Goal: Check status: Check status

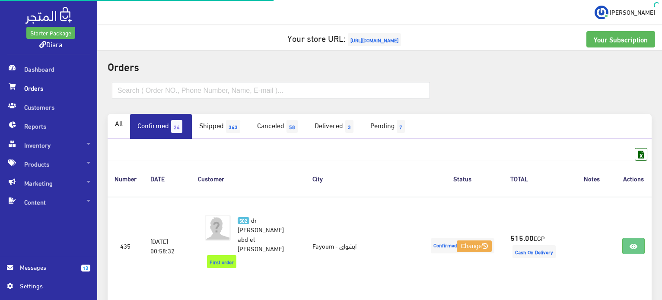
scroll to position [777, 0]
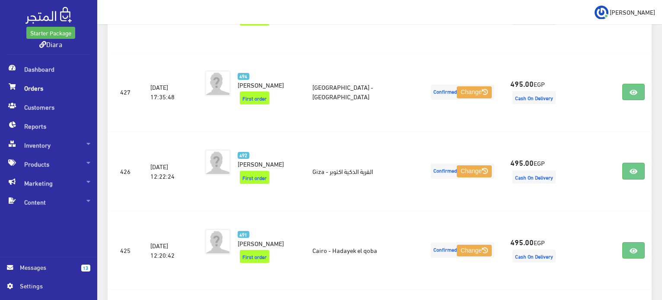
click at [32, 85] on span "Orders" at bounding box center [48, 88] width 83 height 19
click at [21, 87] on span "Orders" at bounding box center [48, 88] width 83 height 19
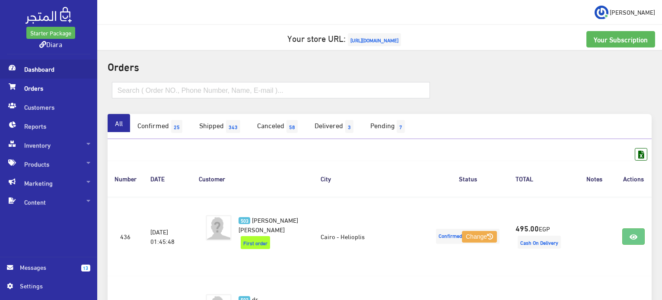
click at [40, 75] on span "Dashboard" at bounding box center [48, 69] width 83 height 19
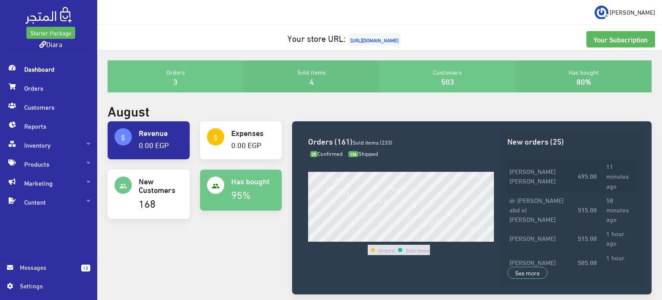
click at [588, 175] on strong "495.00" at bounding box center [586, 176] width 19 height 10
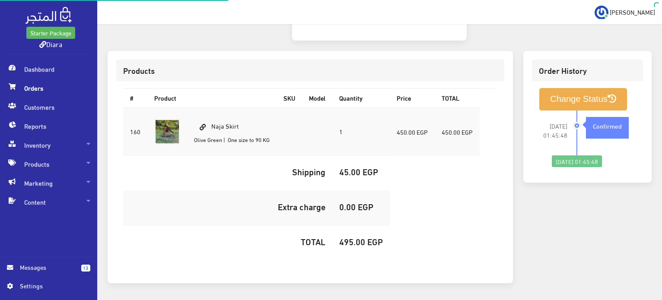
scroll to position [244, 0]
click at [39, 68] on span "Dashboard" at bounding box center [48, 69] width 83 height 19
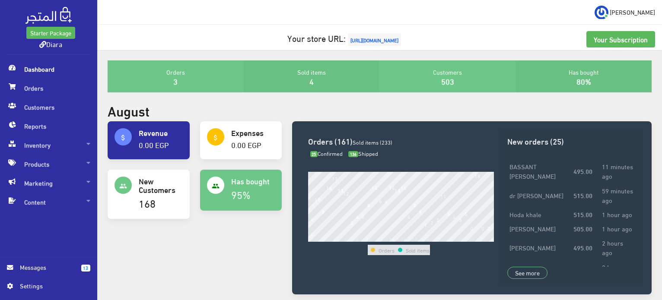
click at [42, 66] on span "Dashboard" at bounding box center [48, 69] width 83 height 19
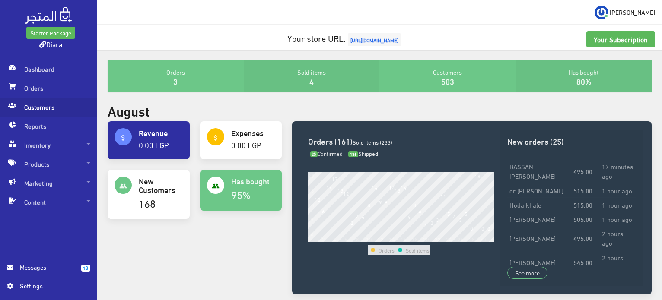
click at [0, 100] on link "Customers" at bounding box center [48, 107] width 97 height 19
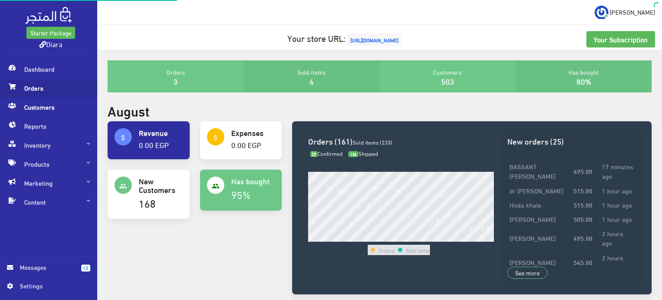
click at [34, 80] on span "Orders" at bounding box center [48, 88] width 83 height 19
click at [41, 74] on span "Dashboard" at bounding box center [48, 69] width 83 height 19
click at [33, 85] on span "Orders" at bounding box center [48, 88] width 83 height 19
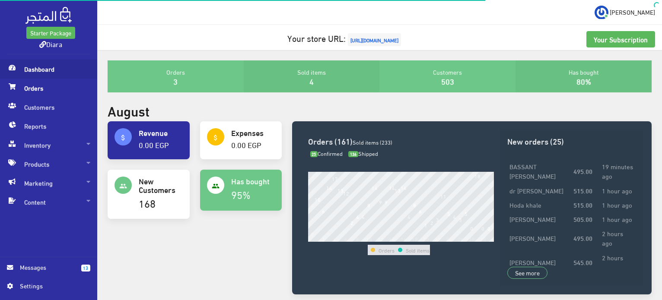
click at [49, 69] on span "Dashboard" at bounding box center [48, 69] width 83 height 19
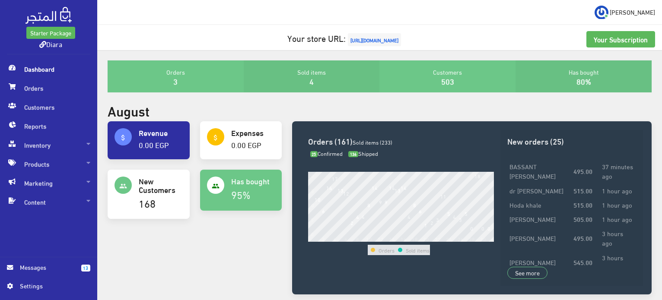
click at [49, 69] on span "Dashboard" at bounding box center [48, 69] width 83 height 19
click at [35, 84] on span "Orders" at bounding box center [48, 88] width 83 height 19
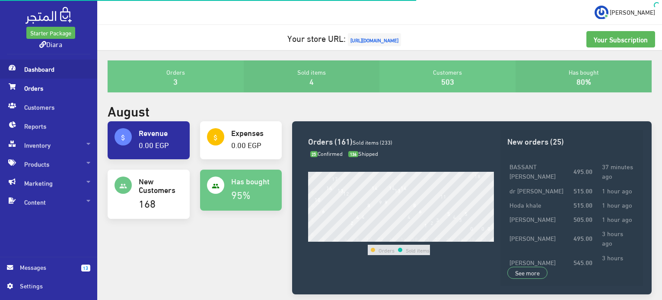
click at [51, 71] on span "Dashboard" at bounding box center [48, 69] width 83 height 19
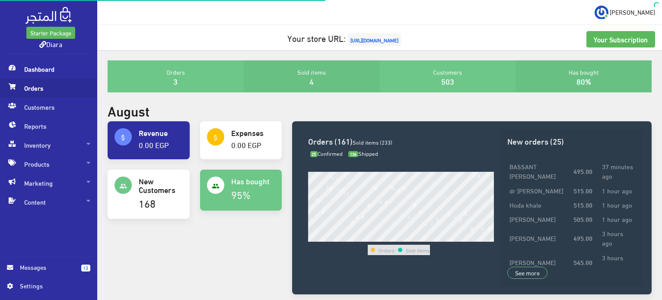
click at [47, 86] on span "Orders" at bounding box center [48, 88] width 83 height 19
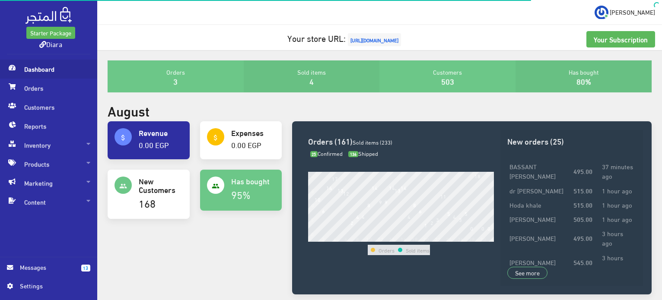
click at [55, 72] on span "Dashboard" at bounding box center [48, 69] width 83 height 19
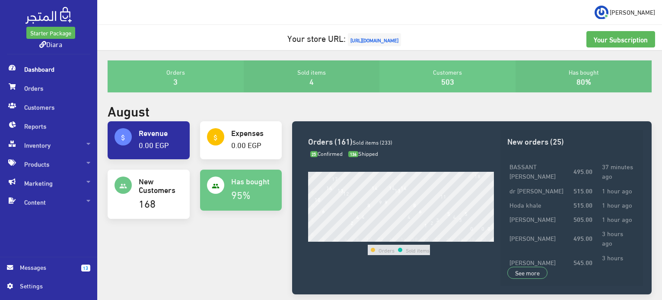
click at [41, 57] on div "Starter Package Diara" at bounding box center [48, 30] width 97 height 60
click at [35, 84] on span "Orders" at bounding box center [48, 88] width 83 height 19
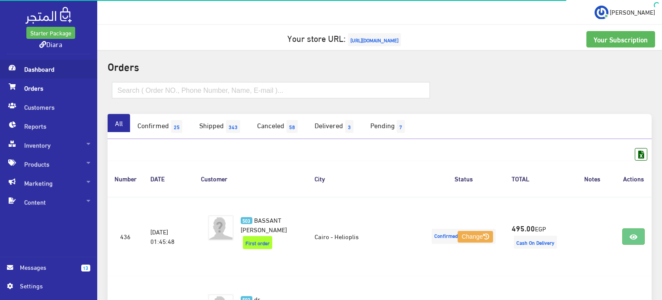
click at [45, 68] on span "Dashboard" at bounding box center [48, 69] width 83 height 19
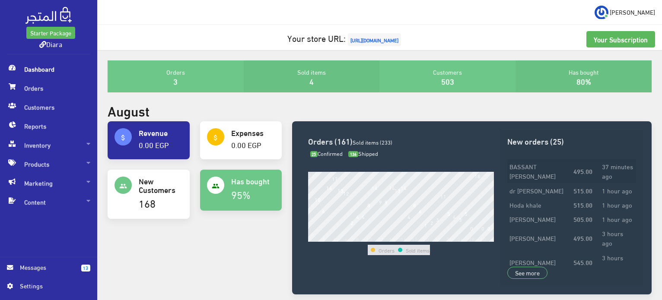
click at [551, 169] on td "[PERSON_NAME] [PERSON_NAME]" at bounding box center [539, 171] width 64 height 24
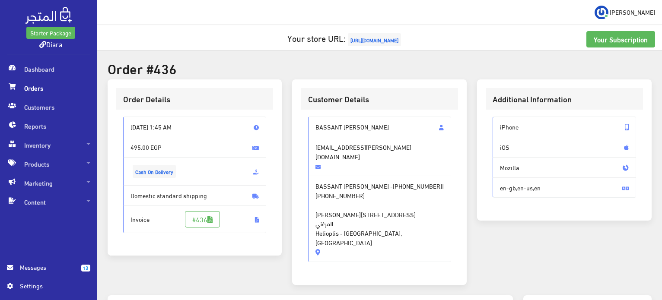
scroll to position [173, 0]
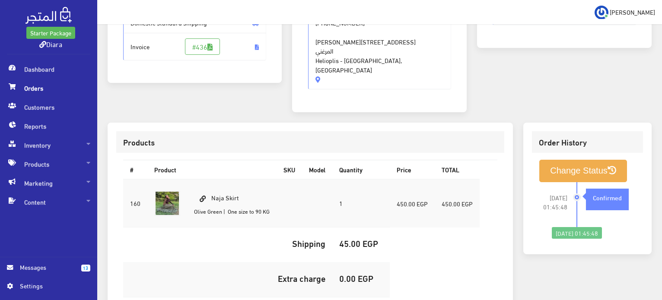
click at [30, 84] on span "Orders" at bounding box center [48, 88] width 83 height 19
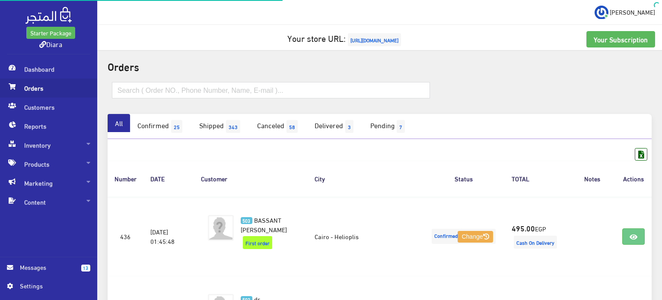
click at [55, 84] on span "Orders" at bounding box center [48, 88] width 83 height 19
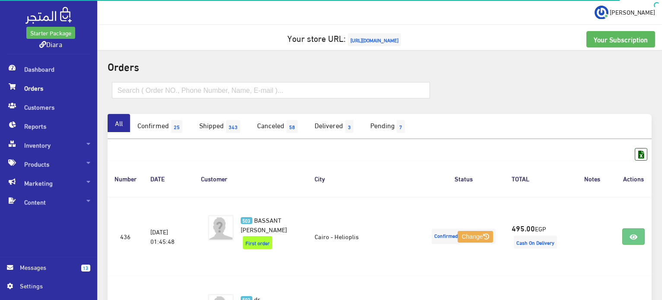
click at [190, 104] on form at bounding box center [271, 93] width 318 height 23
click at [192, 91] on input "text" at bounding box center [271, 90] width 318 height 16
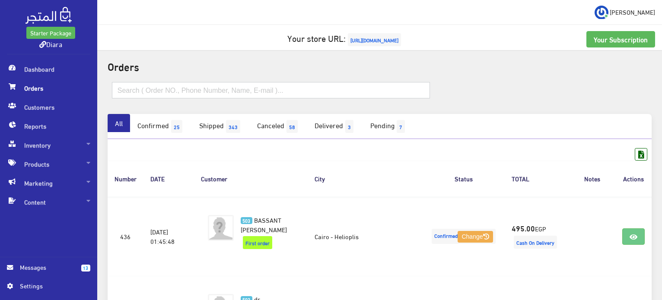
paste input "+201060424891"
type input "+201060424891"
click at [196, 96] on input "text" at bounding box center [271, 90] width 318 height 16
paste input "+201060424891"
type input "+201060424891"
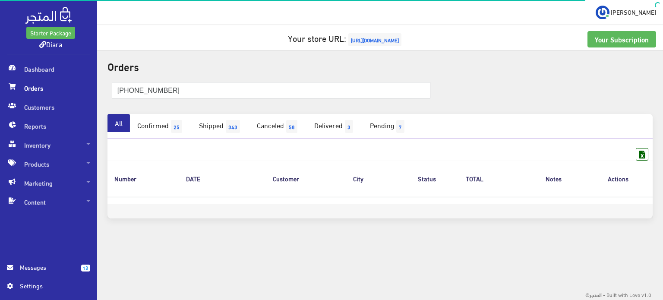
click at [140, 91] on input "+201060424891" at bounding box center [271, 90] width 319 height 16
click at [120, 90] on input "+201060424891" at bounding box center [271, 90] width 319 height 16
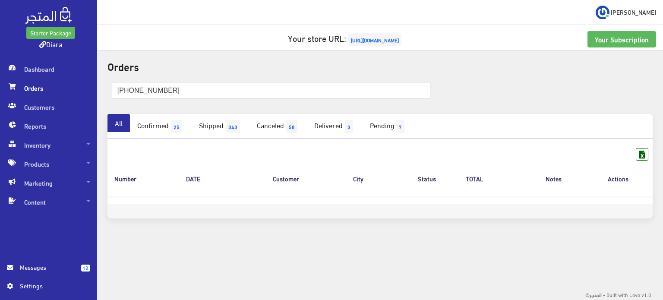
click at [158, 94] on input "+201060424891" at bounding box center [271, 90] width 319 height 16
click at [154, 100] on form at bounding box center [271, 93] width 319 height 23
click at [157, 93] on input "text" at bounding box center [271, 90] width 319 height 16
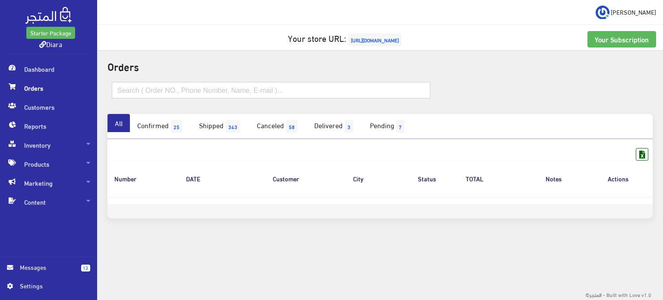
paste input "+201060424891"
drag, startPoint x: 124, startPoint y: 90, endPoint x: 117, endPoint y: 91, distance: 7.4
click at [117, 91] on input "+201060424891" at bounding box center [271, 90] width 319 height 16
type input "01060424891"
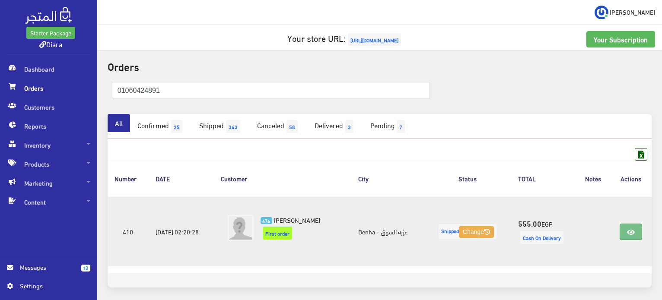
click at [622, 231] on link at bounding box center [630, 232] width 22 height 16
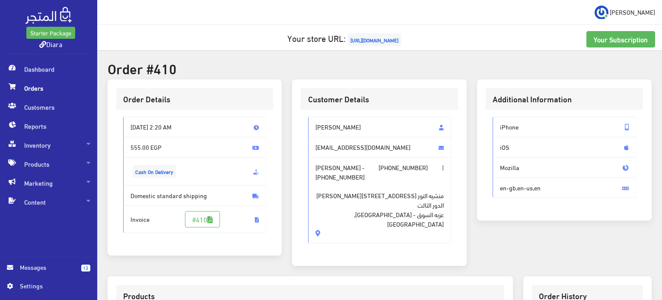
drag, startPoint x: 351, startPoint y: 128, endPoint x: 314, endPoint y: 128, distance: 36.7
click at [314, 128] on span "[PERSON_NAME]" at bounding box center [379, 127] width 143 height 21
copy span "[PERSON_NAME]"
click at [57, 58] on div "Starter Package Diara" at bounding box center [48, 30] width 97 height 60
click at [54, 74] on span "Dashboard" at bounding box center [48, 69] width 83 height 19
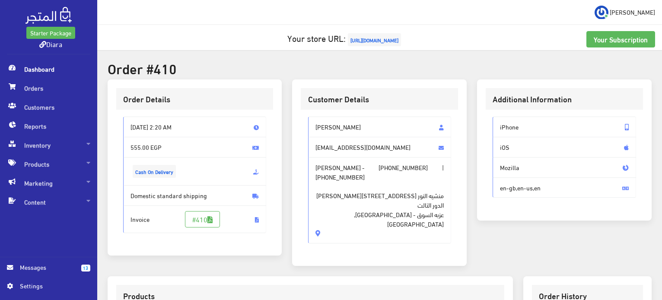
click at [53, 74] on span "Dashboard" at bounding box center [48, 69] width 83 height 19
